Goal: Information Seeking & Learning: Learn about a topic

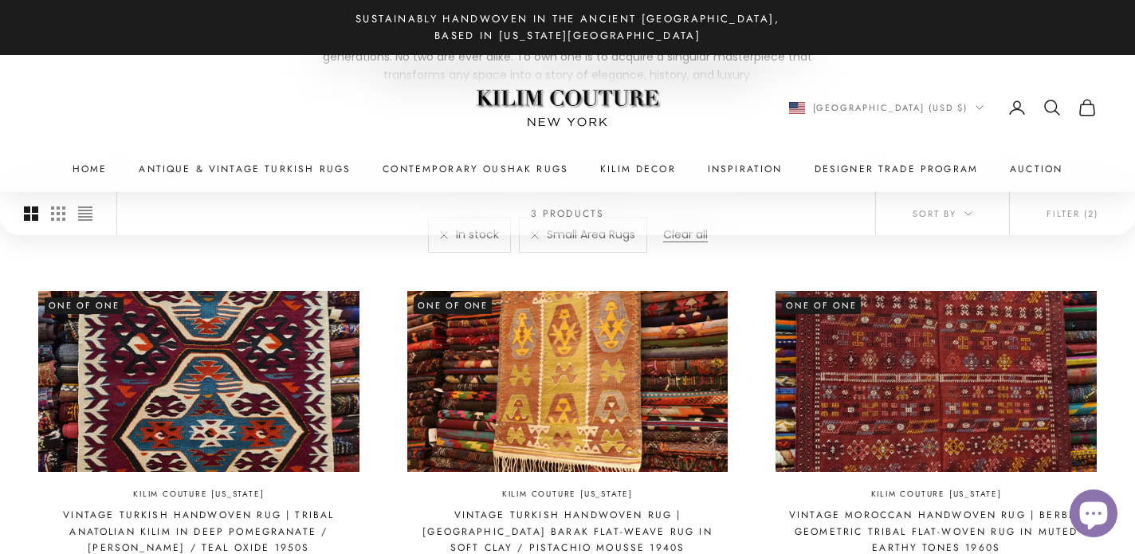
scroll to position [384, 0]
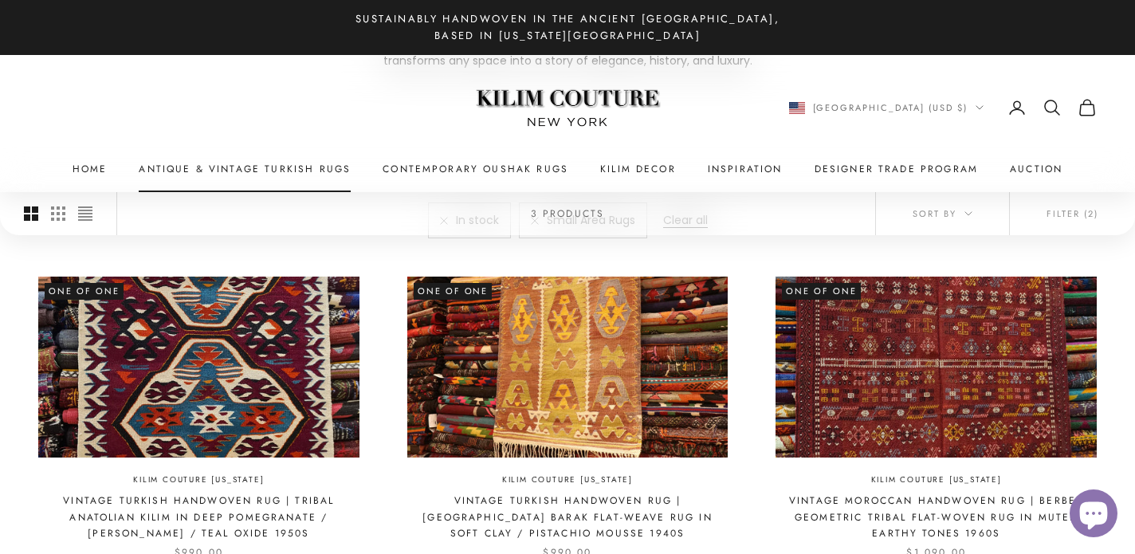
click at [323, 169] on link "Antique & Vintage Turkish Rugs" at bounding box center [245, 169] width 212 height 16
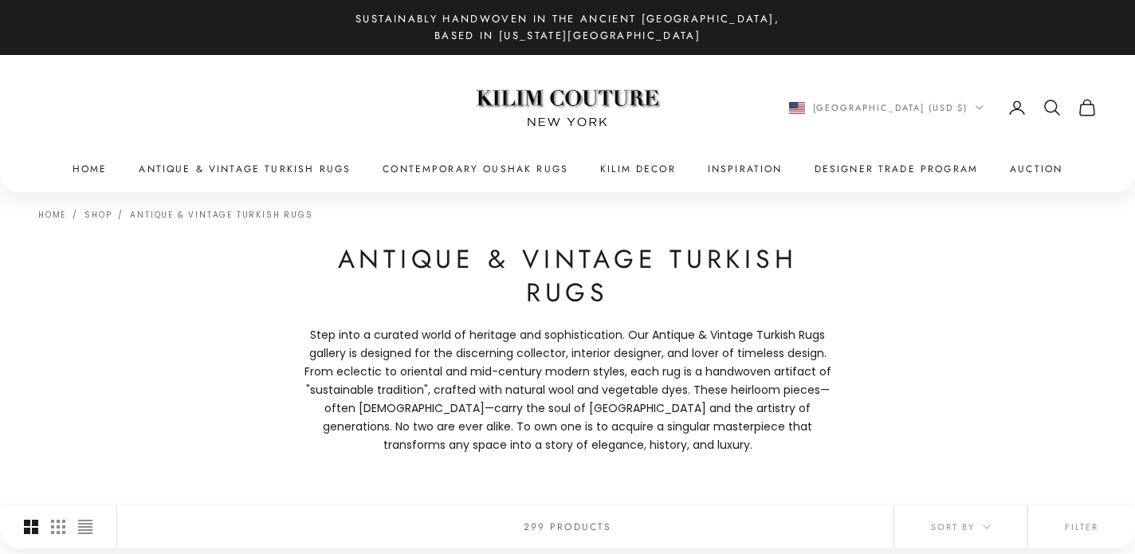
scroll to position [2, 0]
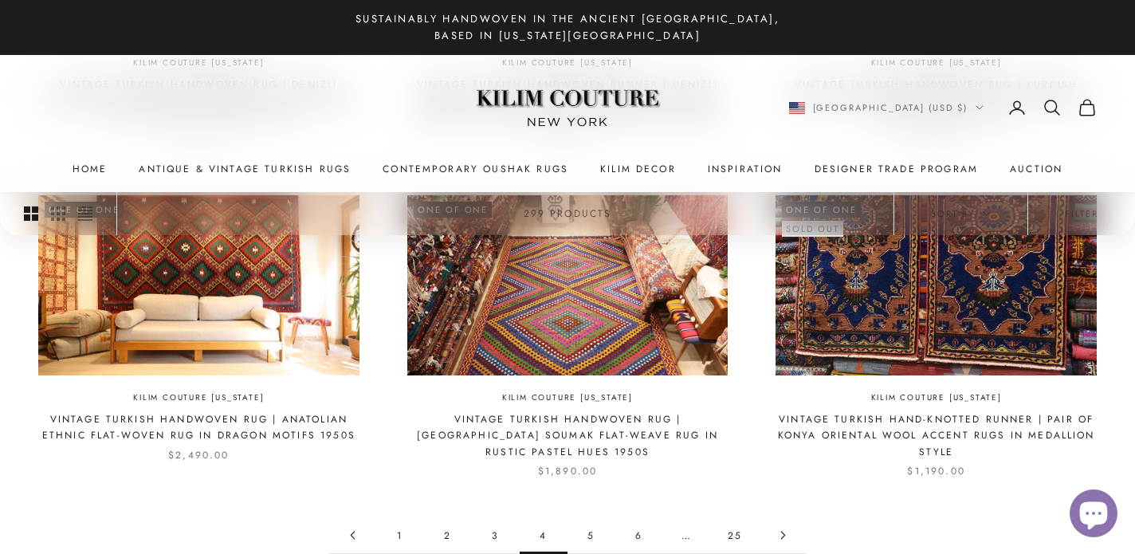
scroll to position [1520, 0]
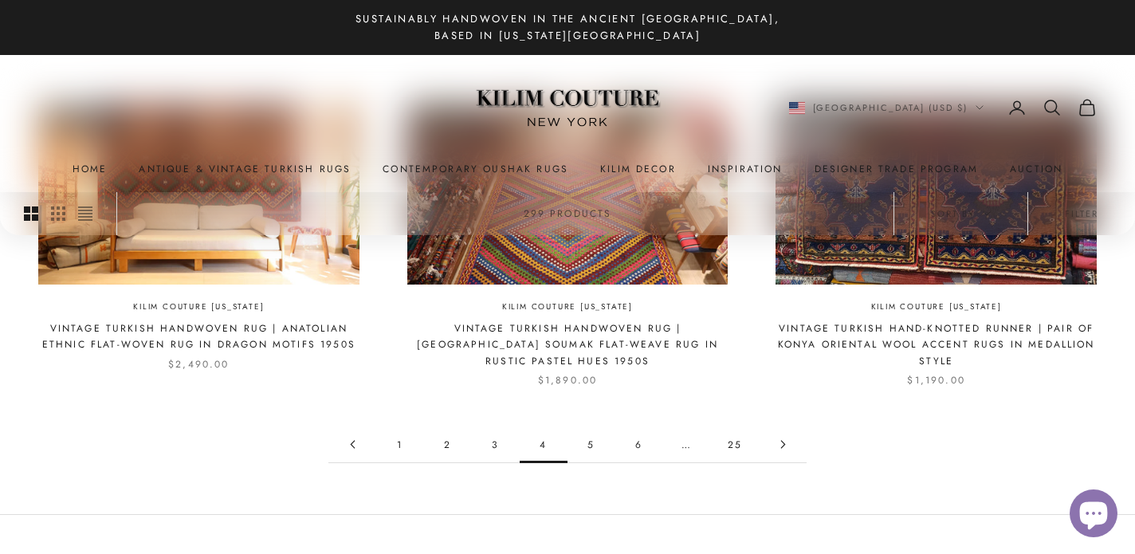
click at [1054, 108] on icon "Secondary navigation" at bounding box center [1051, 107] width 19 height 19
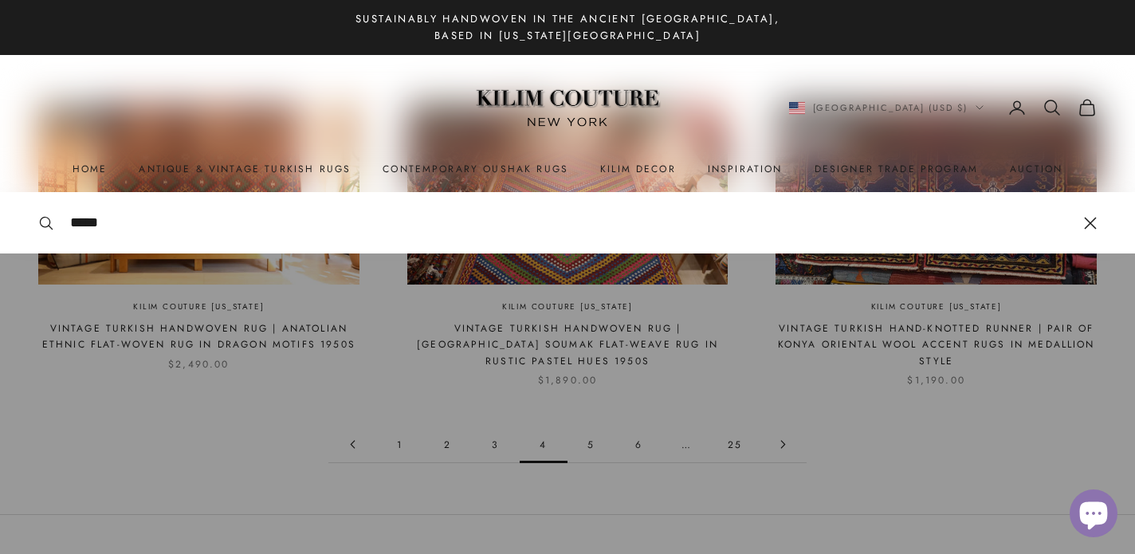
type input "*****"
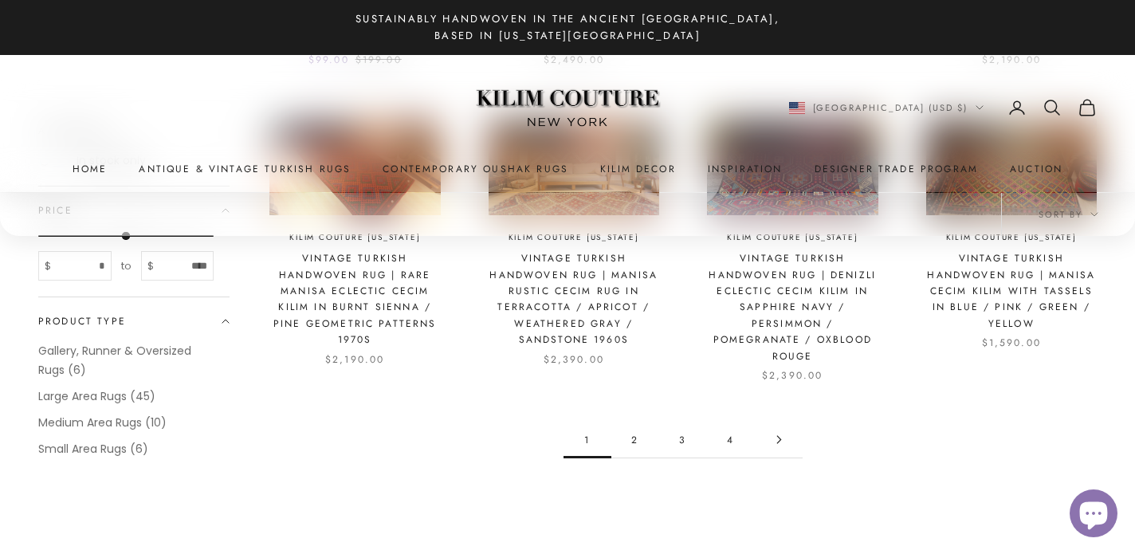
scroll to position [1709, 0]
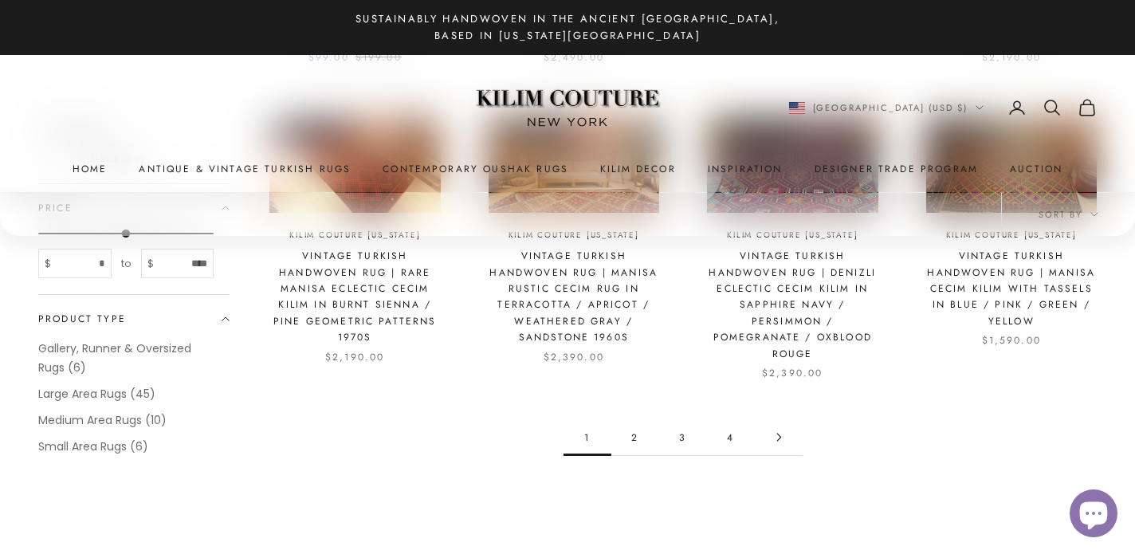
click at [634, 419] on link "2" at bounding box center [635, 437] width 48 height 36
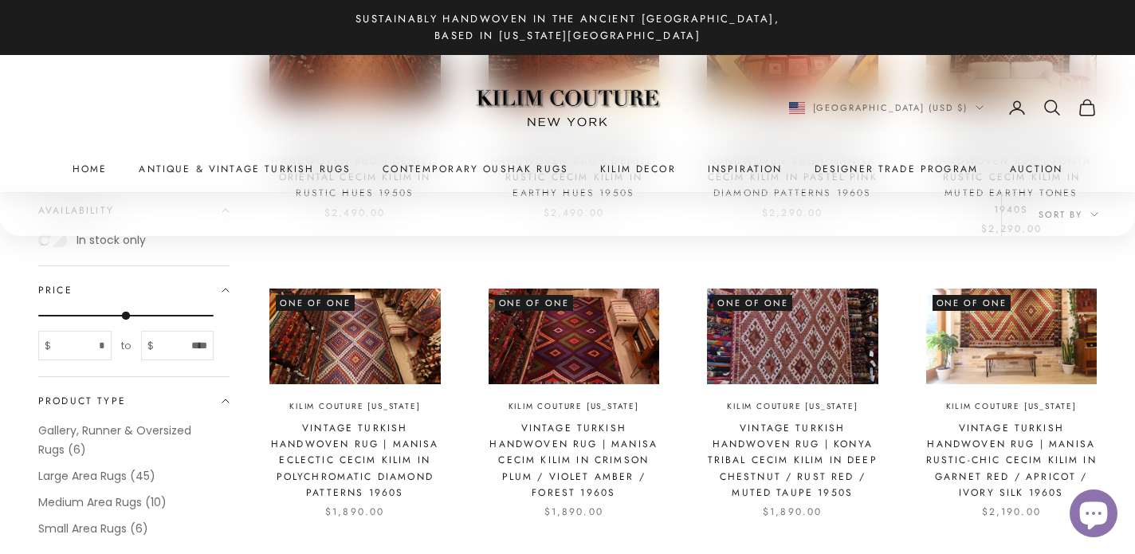
scroll to position [730, 0]
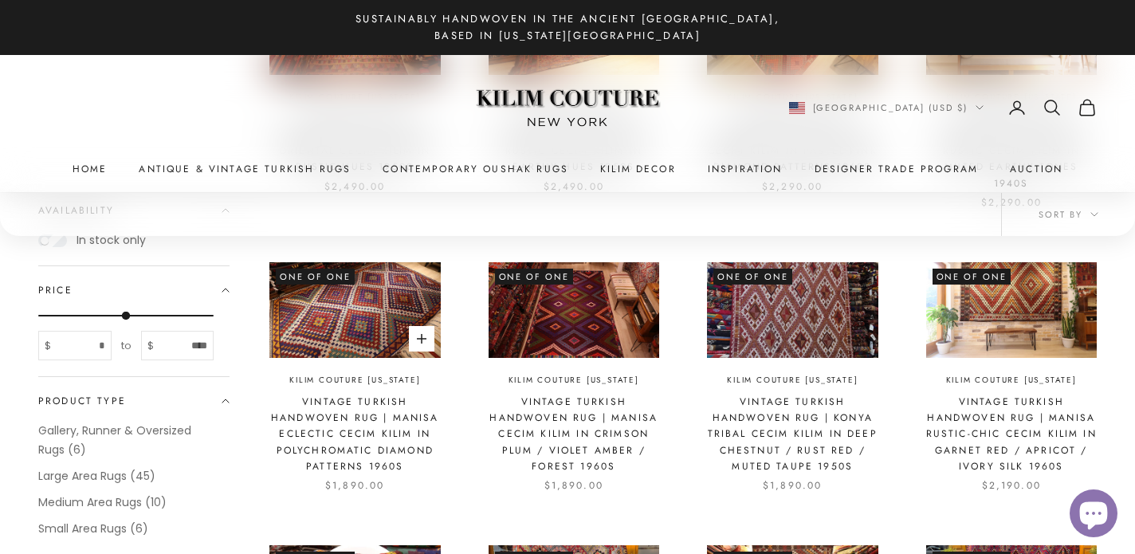
click at [373, 319] on img at bounding box center [354, 310] width 171 height 96
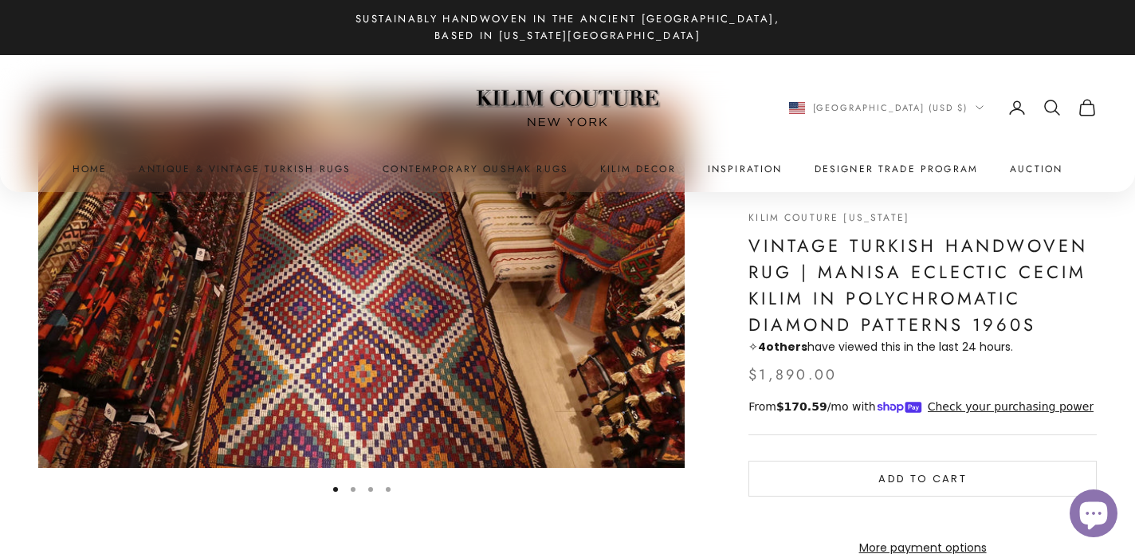
scroll to position [110, 0]
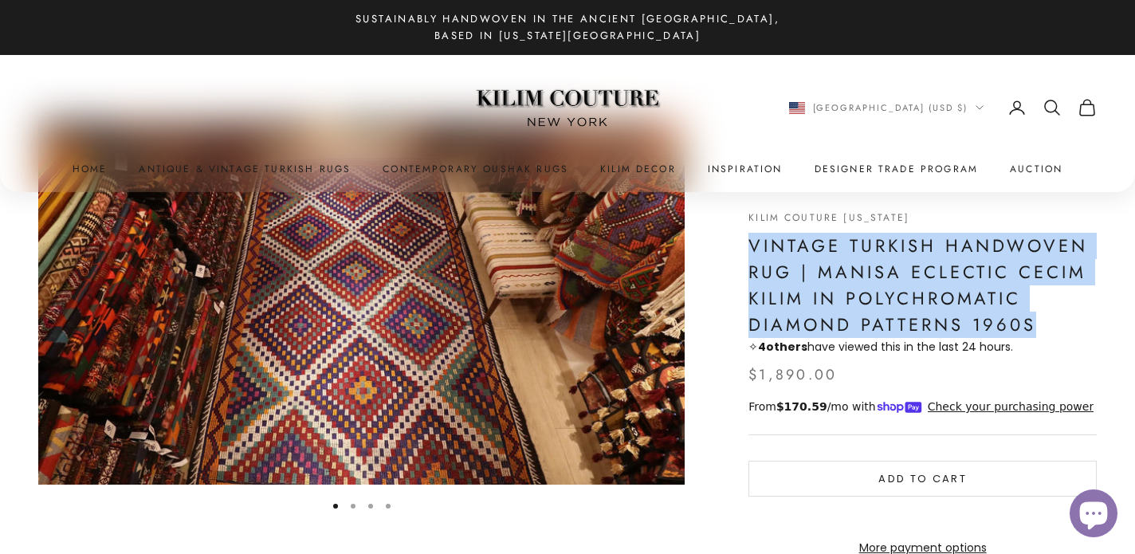
drag, startPoint x: 749, startPoint y: 245, endPoint x: 1044, endPoint y: 326, distance: 305.9
click at [1044, 326] on h1 "Vintage Turkish Handwoven Rug | Manisa Eclectic Cecim Kilim in Polychromatic Di…" at bounding box center [922, 285] width 348 height 105
copy h1 "Vintage Turkish Handwoven Rug | Manisa Eclectic Cecim Kilim in Polychromatic Di…"
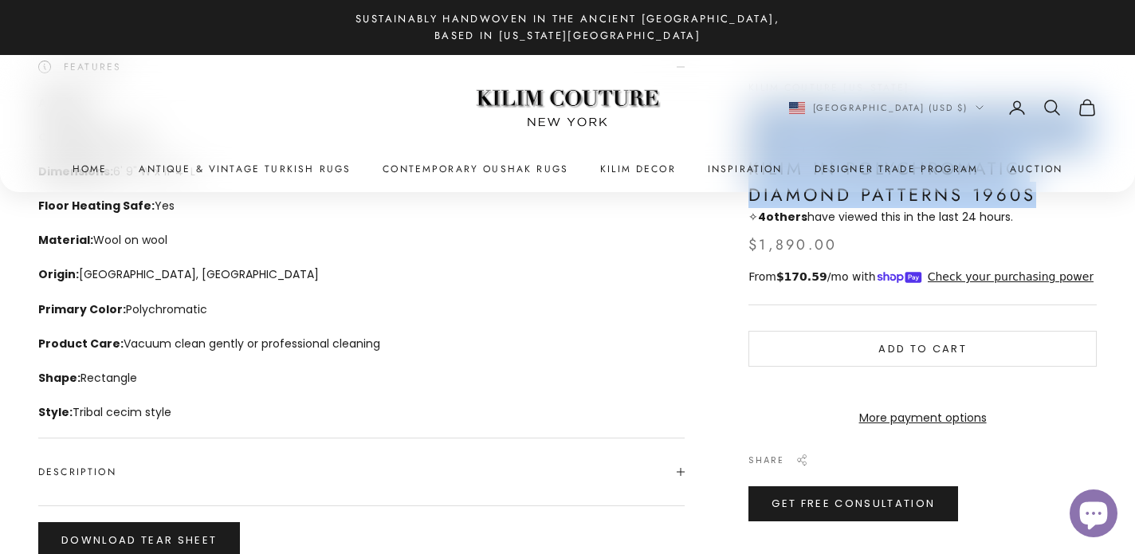
scroll to position [756, 0]
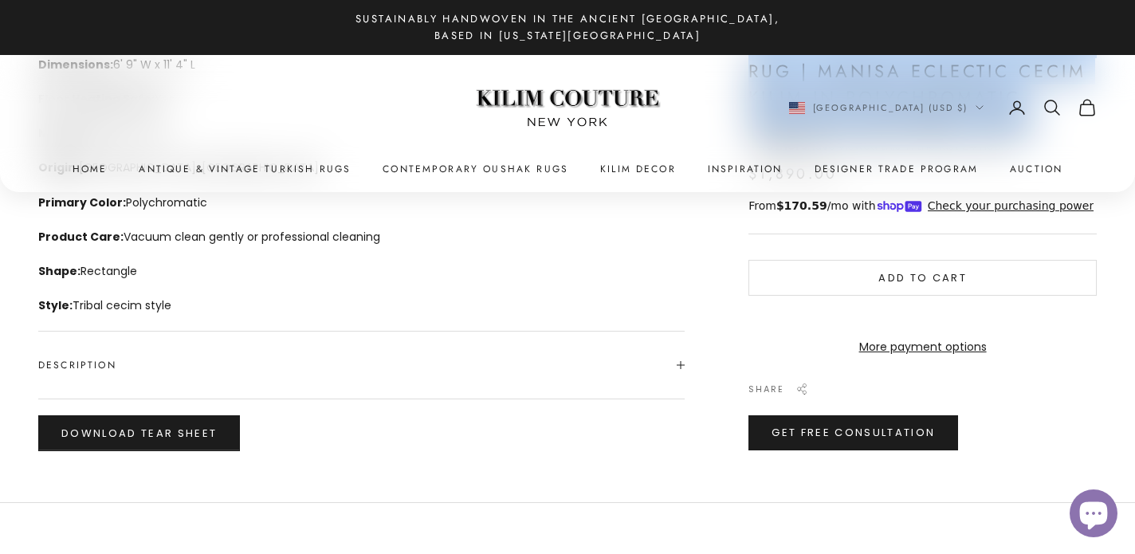
click at [308, 346] on span "Description" at bounding box center [361, 365] width 646 height 67
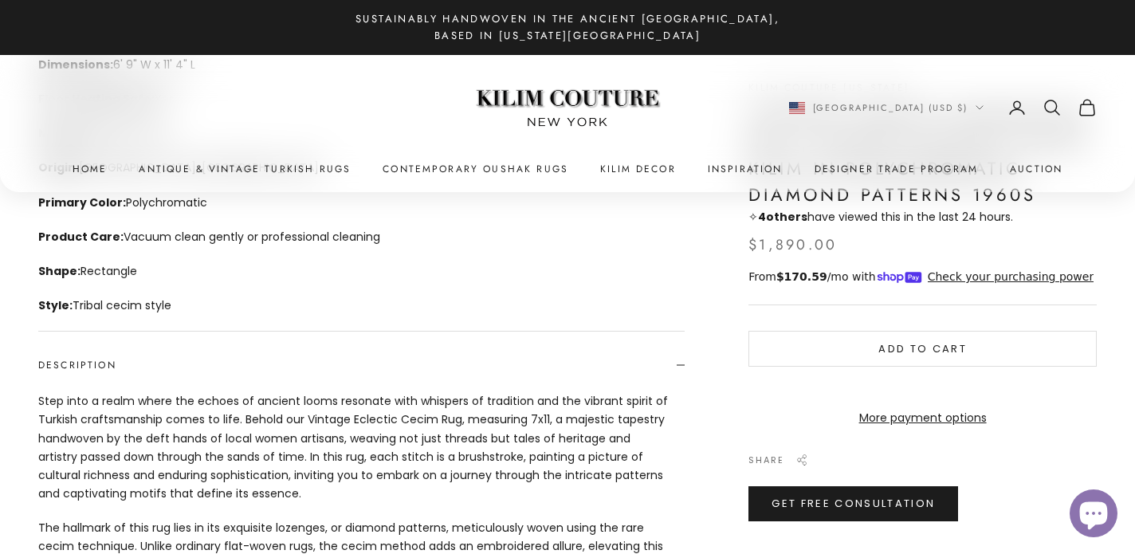
click at [308, 365] on span "Description" at bounding box center [361, 365] width 646 height 67
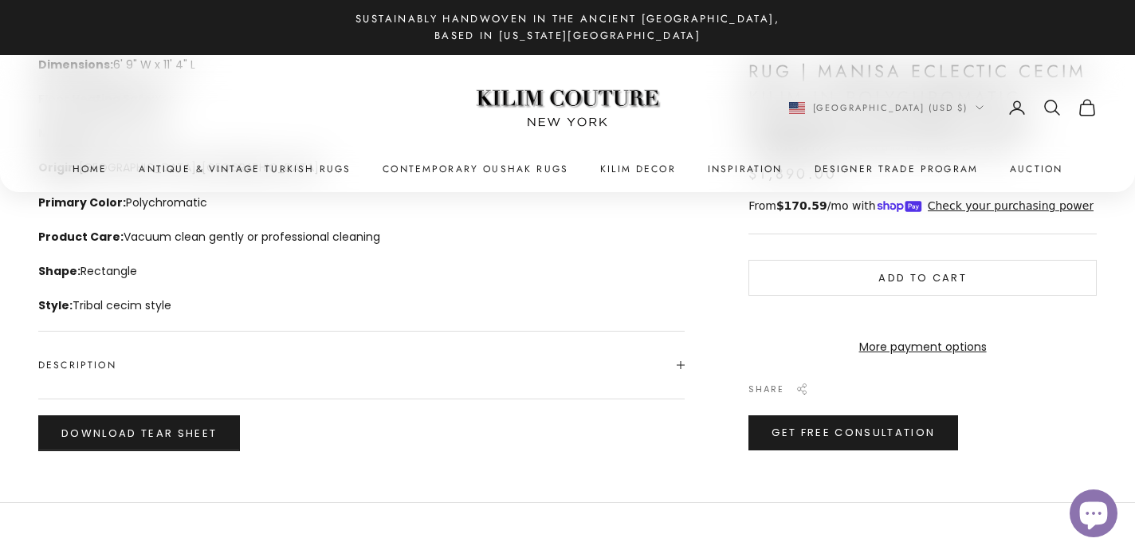
click at [175, 387] on span "Description" at bounding box center [361, 365] width 646 height 67
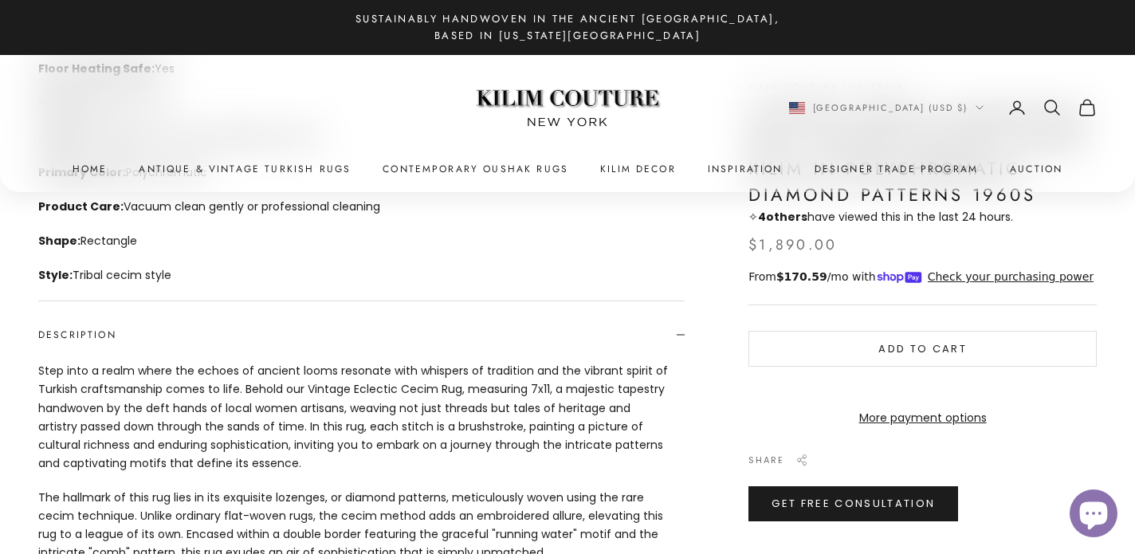
scroll to position [818, 0]
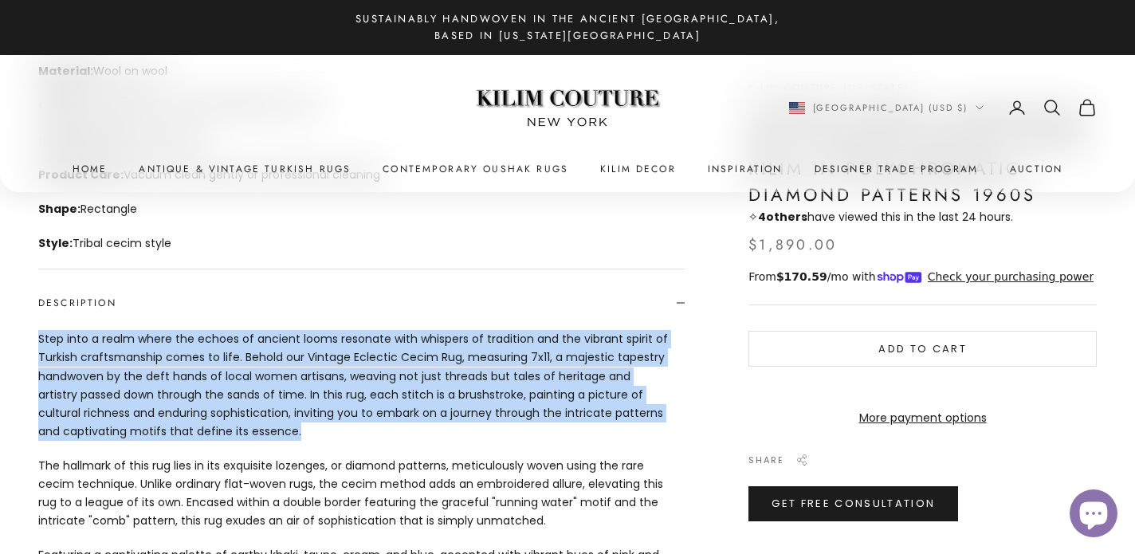
drag, startPoint x: 32, startPoint y: 337, endPoint x: 456, endPoint y: 438, distance: 435.7
click at [456, 438] on div "Zoom picture Go to item 1 Go to item 2 Go to item 3 Go to item 4 Kilim Couture …" at bounding box center [567, 136] width 1135 height 1525
click at [456, 438] on span "Step into a realm where the echoes of ancient looms resonate with whispers of t…" at bounding box center [353, 385] width 630 height 111
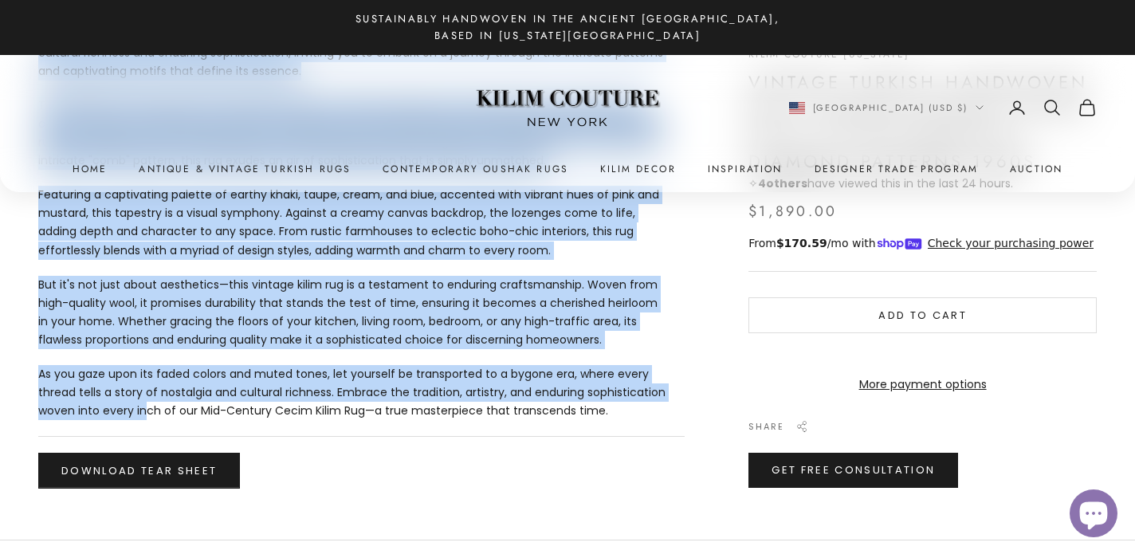
scroll to position [1189, 0]
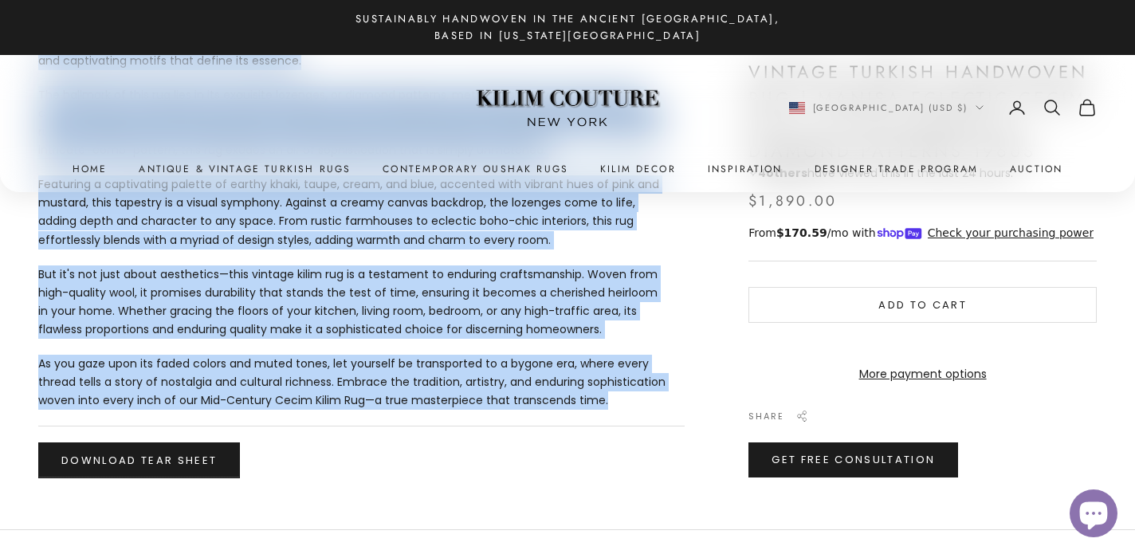
drag, startPoint x: 38, startPoint y: 340, endPoint x: 638, endPoint y: 413, distance: 604.5
copy div "Step into a realm where the echoes of ancient looms resonate with whispers of t…"
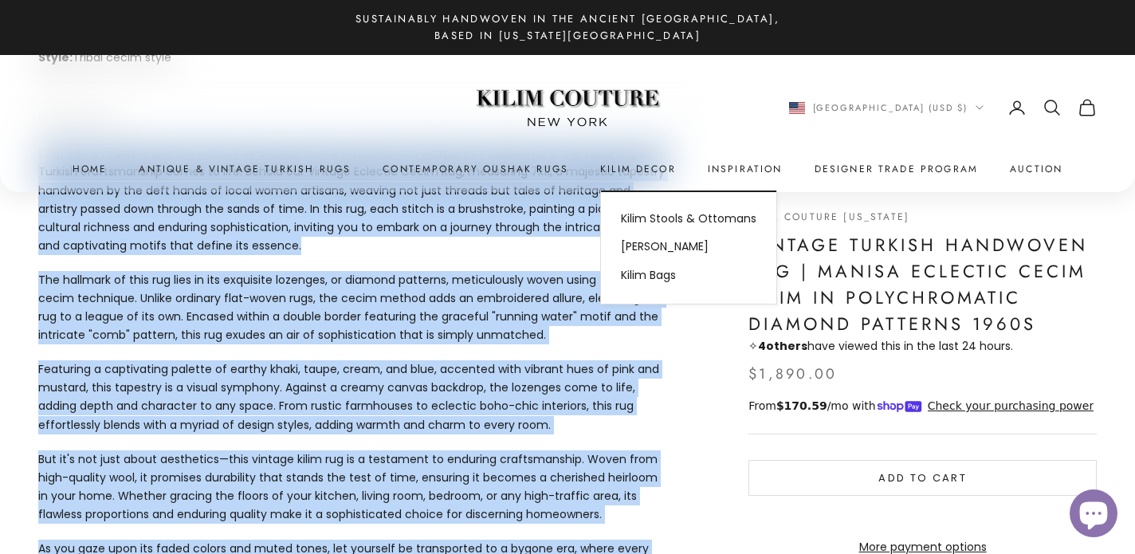
scroll to position [999, 0]
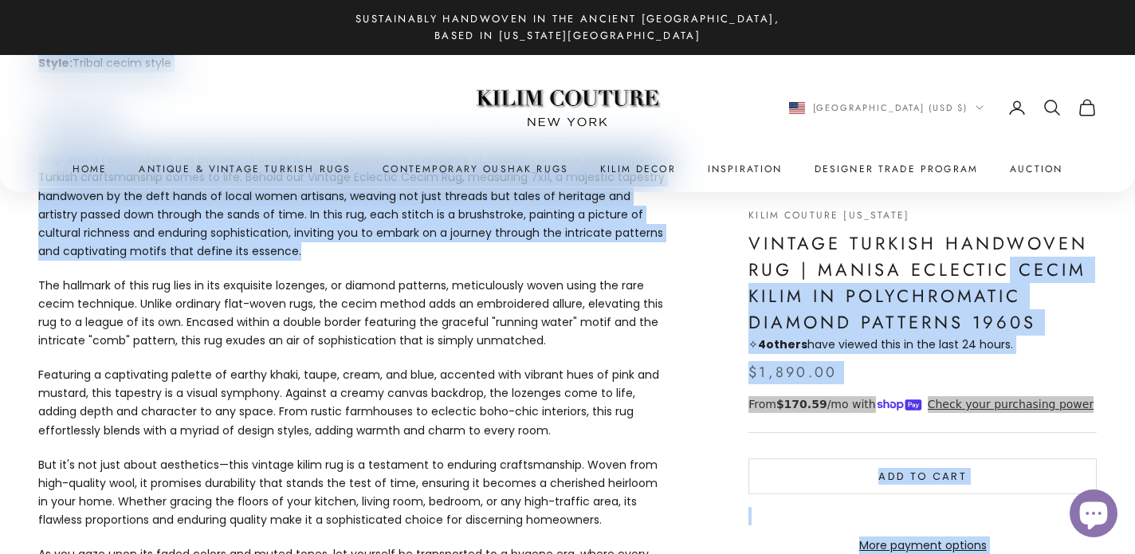
drag, startPoint x: 746, startPoint y: 237, endPoint x: 1007, endPoint y: 271, distance: 262.8
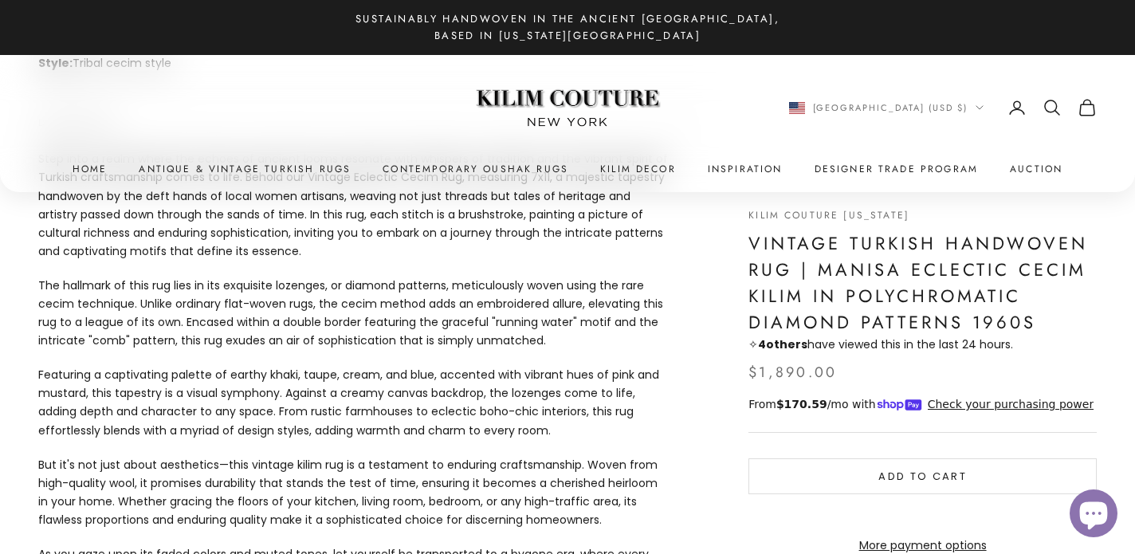
click at [837, 269] on h1 "Vintage Turkish Handwoven Rug | Manisa Eclectic Cecim Kilim in Polychromatic Di…" at bounding box center [922, 282] width 348 height 105
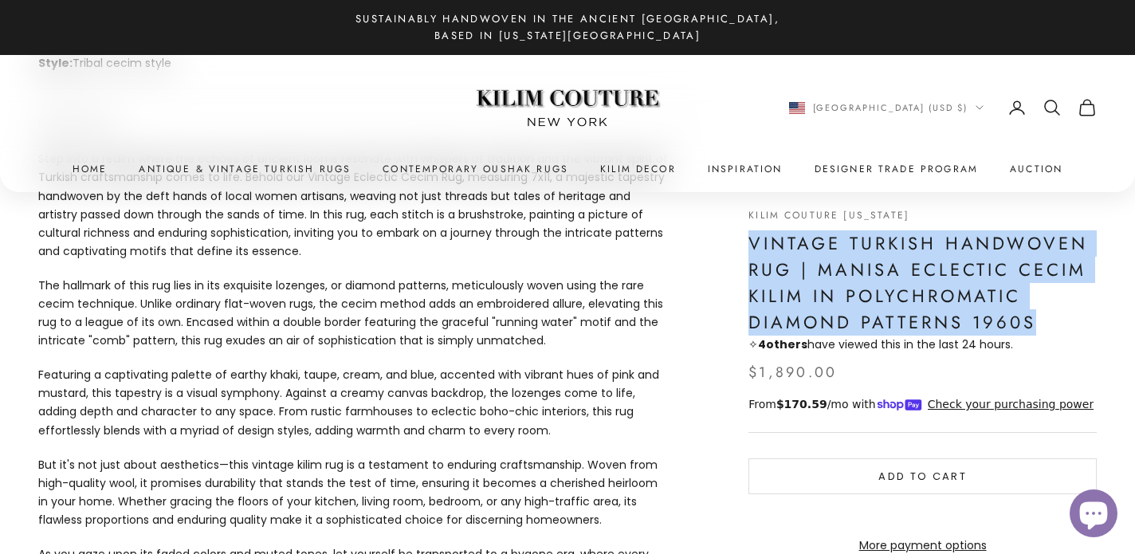
drag, startPoint x: 749, startPoint y: 243, endPoint x: 1043, endPoint y: 317, distance: 303.3
click at [1043, 317] on h1 "Vintage Turkish Handwoven Rug | Manisa Eclectic Cecim Kilim in Polychromatic Di…" at bounding box center [922, 282] width 348 height 105
copy h1 "Vintage Turkish Handwoven Rug | Manisa Eclectic Cecim Kilim in Polychromatic Di…"
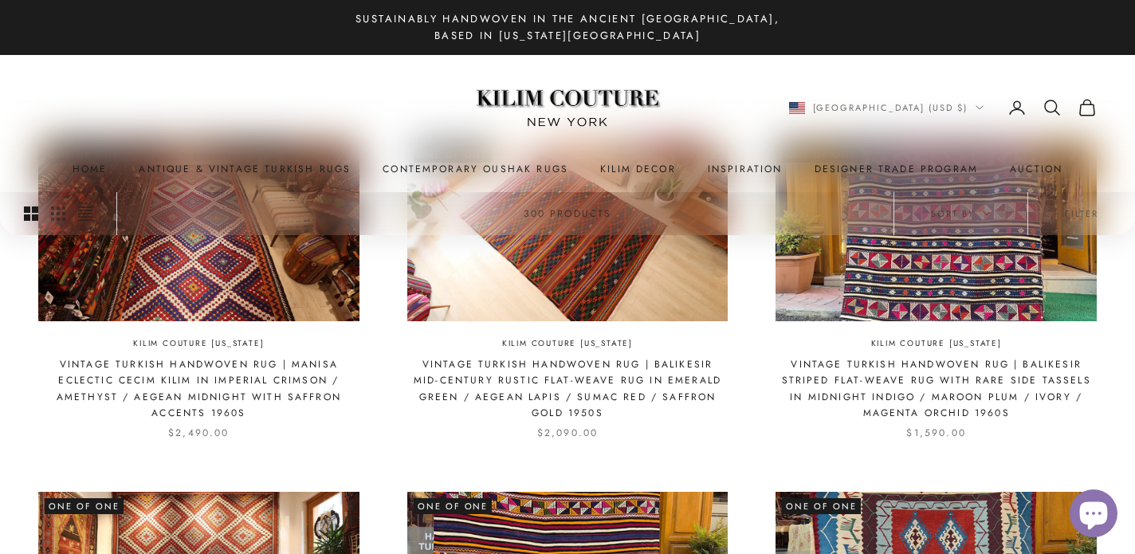
scroll to position [449, 0]
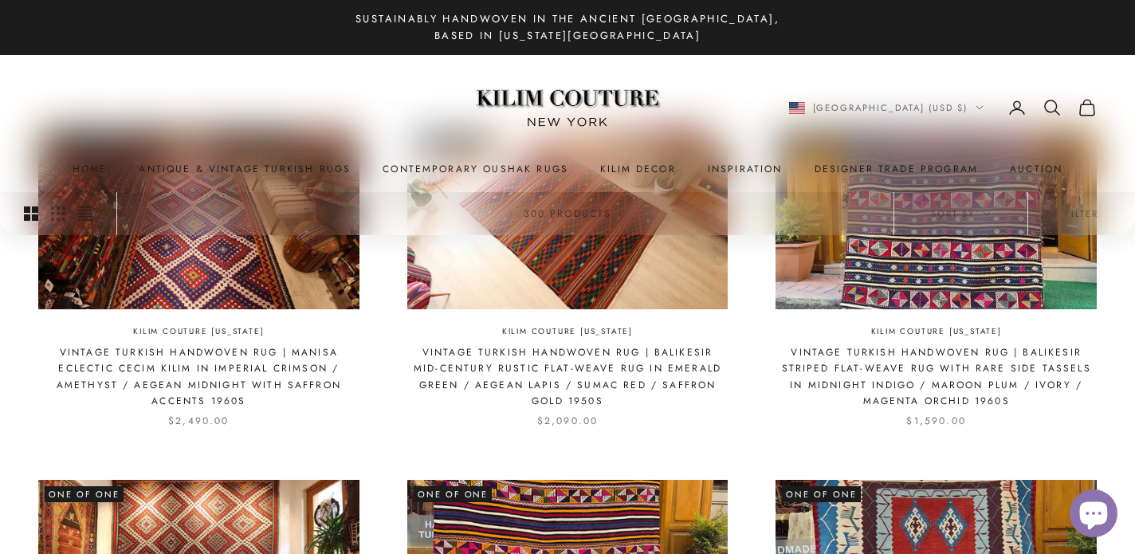
scroll to position [463, 0]
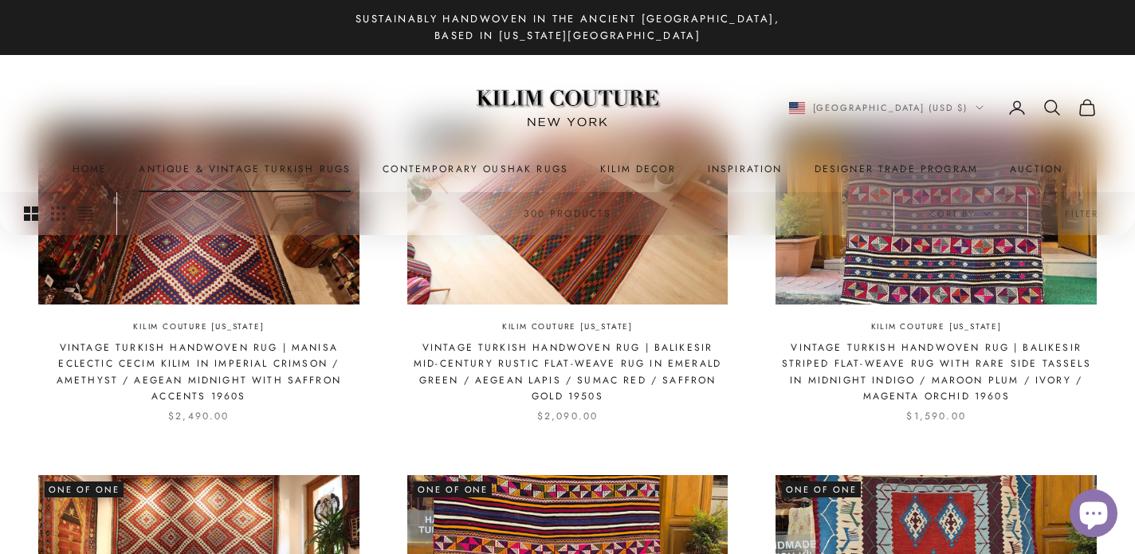
click at [332, 170] on link "Antique & Vintage Turkish Rugs" at bounding box center [245, 169] width 212 height 16
